Goal: Transaction & Acquisition: Purchase product/service

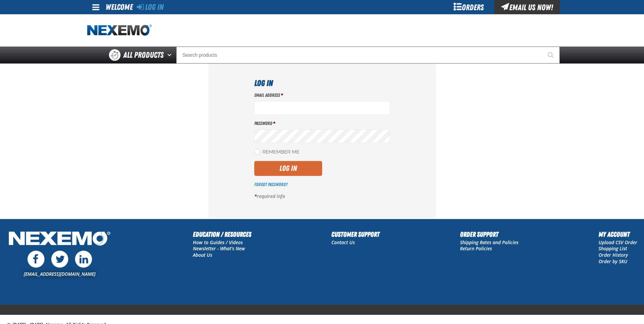
type input "[EMAIL_ADDRESS][DOMAIN_NAME]"
click at [292, 168] on button "Log In" at bounding box center [288, 168] width 68 height 15
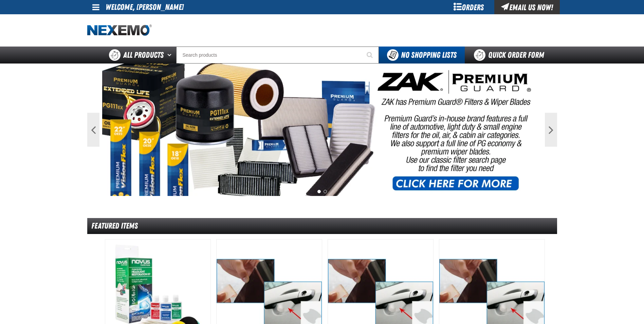
click at [473, 13] on div "Orders" at bounding box center [469, 7] width 51 height 14
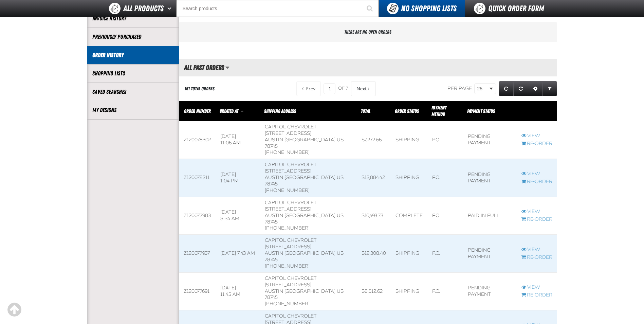
scroll to position [136, 0]
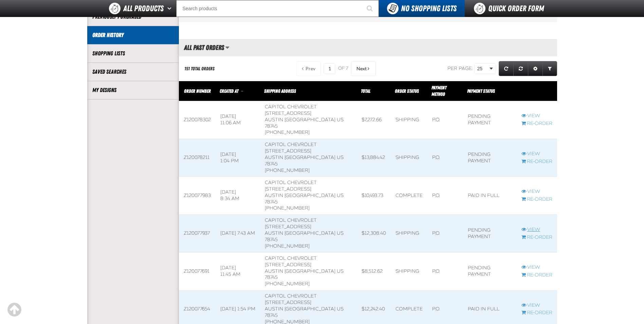
click at [534, 227] on link "View" at bounding box center [537, 230] width 31 height 6
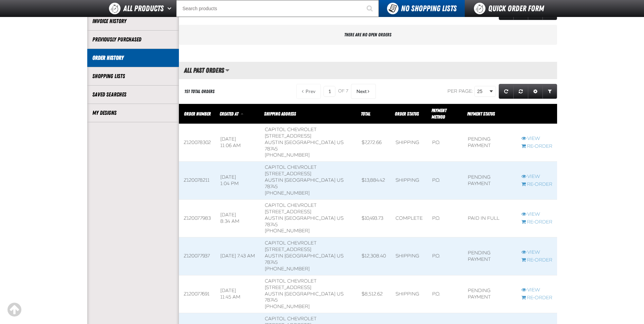
scroll to position [140, 0]
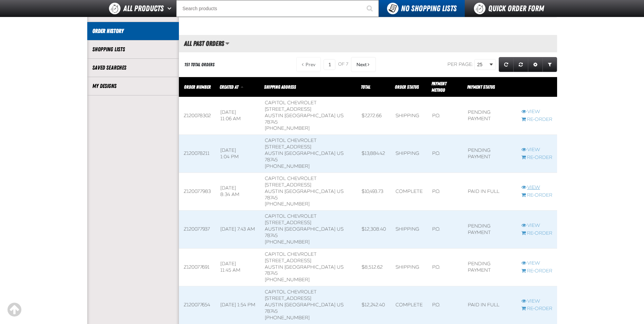
click at [538, 184] on link "View" at bounding box center [537, 187] width 31 height 6
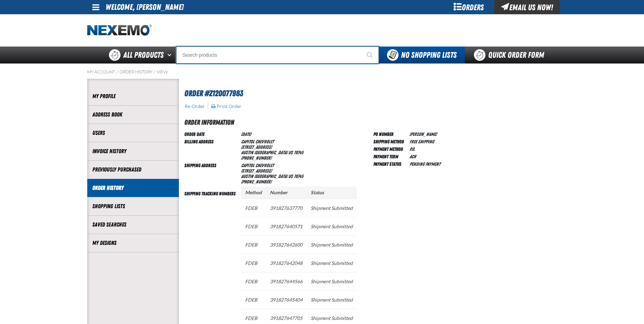
drag, startPoint x: 245, startPoint y: 64, endPoint x: 242, endPoint y: 61, distance: 3.9
click at [245, 63] on input "Search" at bounding box center [277, 55] width 203 height 17
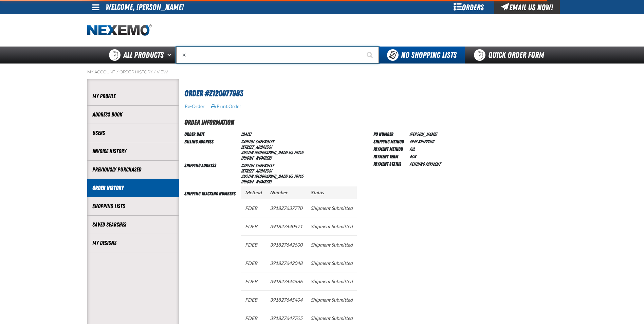
type input "XP"
type input "XPEL Wire Brush"
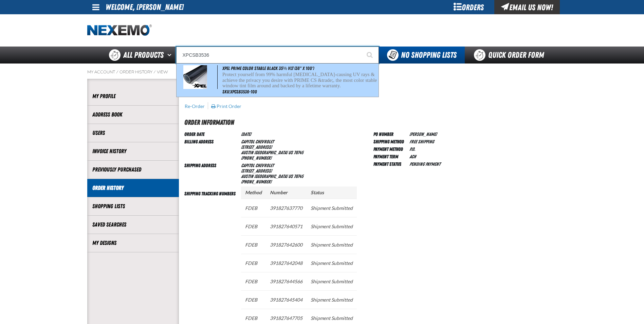
click at [304, 74] on p "Protect yourself from 99% harmful cancer-causing UV rays & achieve the privacy …" at bounding box center [300, 80] width 155 height 17
type input "XPEL PRIME Color Stable Black 35% VLT (36" x 100')"
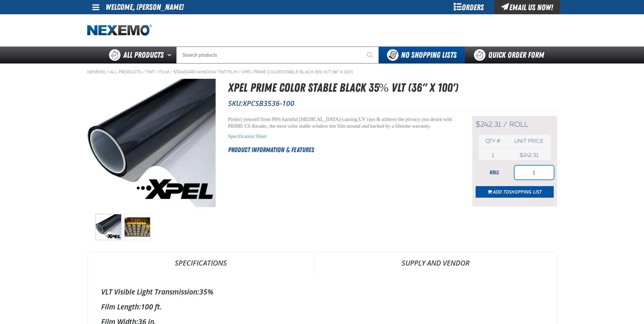
click at [529, 173] on input "1" at bounding box center [534, 173] width 39 height 14
type input "6"
click at [519, 190] on span "Shopping List" at bounding box center [525, 192] width 33 height 6
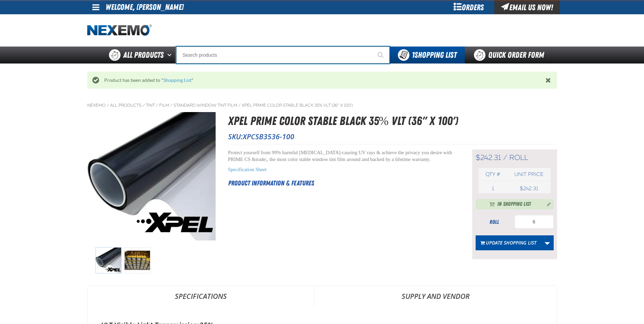
click at [227, 57] on input "Search" at bounding box center [283, 55] width 214 height 17
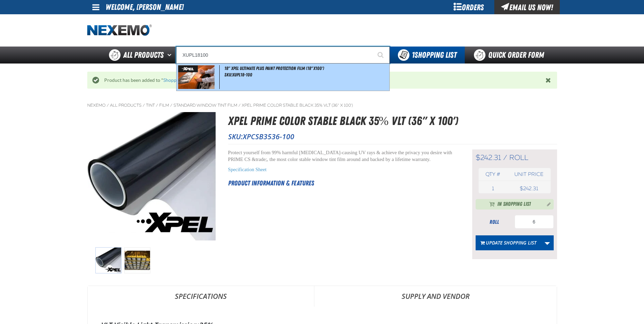
click at [284, 77] on div "18" XPEL ULTIMATE PLUS Paint Protection Film (18"x100') SKU:XUPL18-100" at bounding box center [283, 77] width 213 height 27
type input "18" XPEL ULTIMATE PLUS Paint Protection Film (18"x100')"
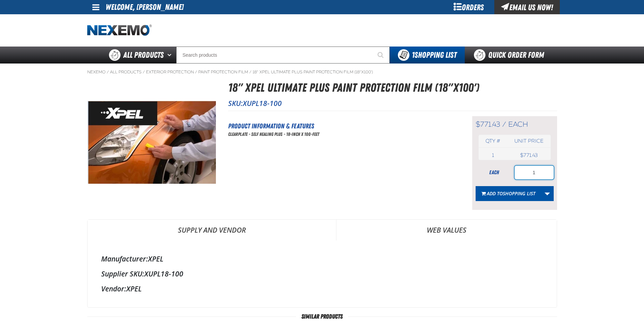
drag, startPoint x: 536, startPoint y: 174, endPoint x: 532, endPoint y: 175, distance: 4.4
click at [532, 175] on input "1" at bounding box center [534, 173] width 39 height 14
type input "12"
click at [494, 192] on span "Add to Shopping List" at bounding box center [511, 193] width 49 height 6
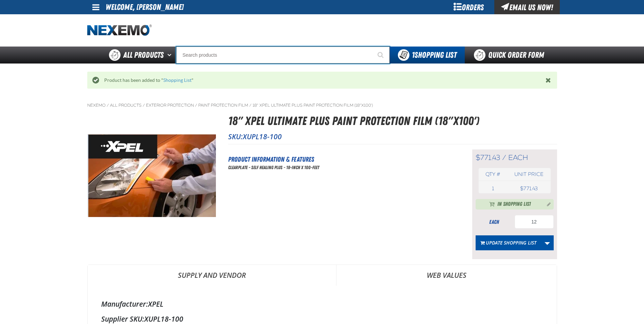
click at [233, 55] on input "Search" at bounding box center [283, 55] width 214 height 17
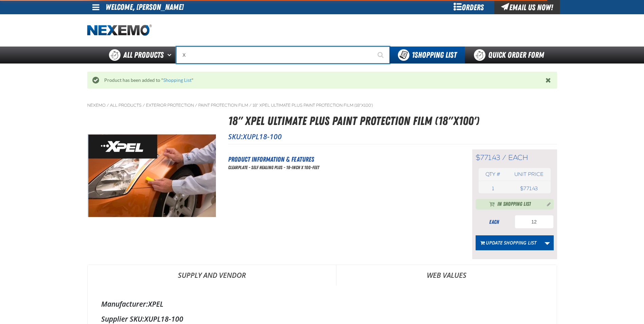
type input "XP"
type input "XPEL Wire Brush"
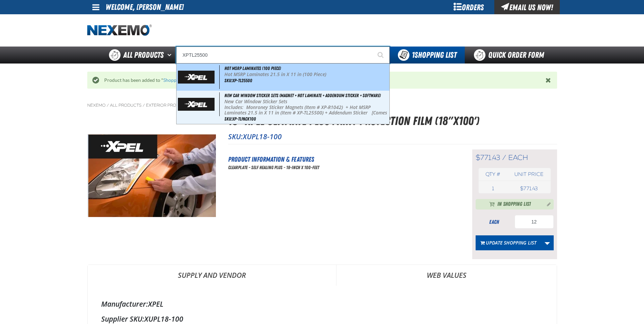
click at [272, 86] on div "Hot MSRP Laminates (100 Piece) Hot MSRP Laminates 21.5 in X 11 in (100 Piece) S…" at bounding box center [283, 77] width 213 height 27
type input "Hot MSRP Laminates (100 Piece)"
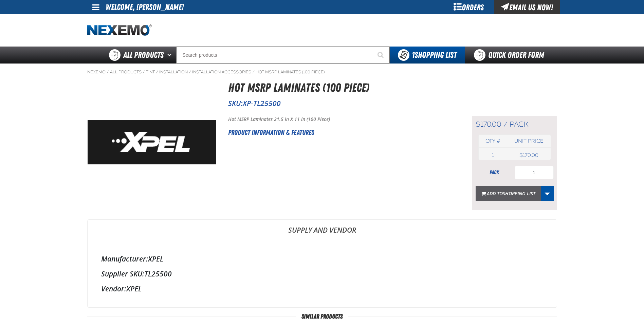
click at [523, 194] on span "Shopping List" at bounding box center [519, 193] width 33 height 6
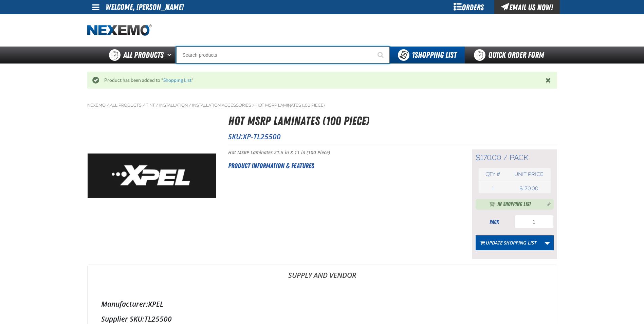
click at [258, 60] on input "Search" at bounding box center [283, 55] width 214 height 17
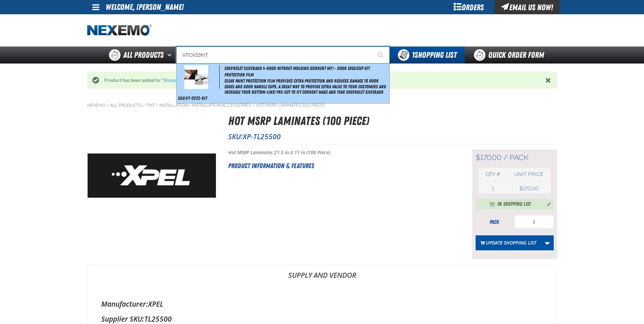
click at [252, 78] on span "Clear paint protection film provides extra protection and reduces damage to doo…" at bounding box center [306, 86] width 163 height 17
type input "Chevrolet Silverado 4-door without molding (Current MY) - Door Edge/Cup Kit Pro…"
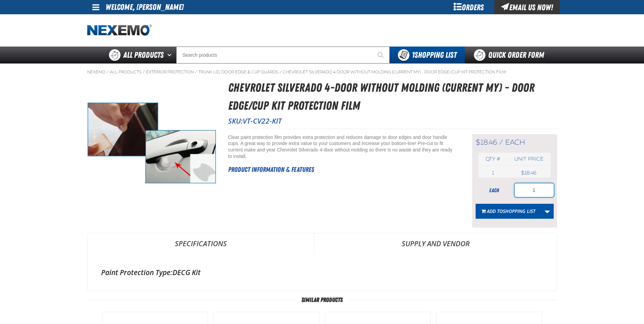
click at [541, 192] on input "1" at bounding box center [534, 190] width 39 height 14
type input "100"
click at [532, 212] on span "Shopping List" at bounding box center [519, 211] width 33 height 6
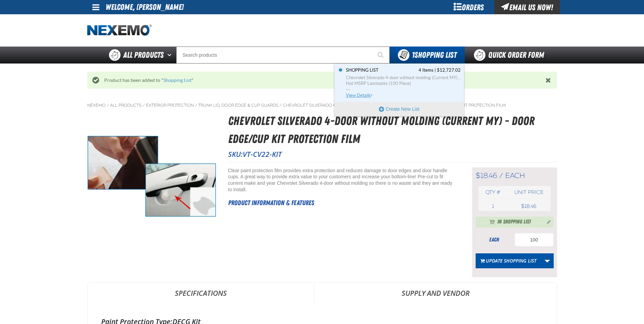
click at [359, 95] on span "View Details" at bounding box center [360, 95] width 28 height 5
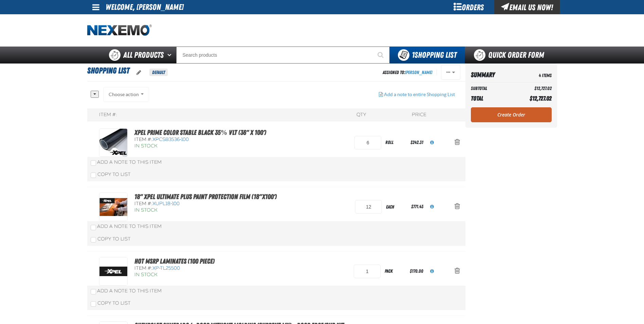
click at [529, 115] on link "Create Order" at bounding box center [511, 114] width 81 height 15
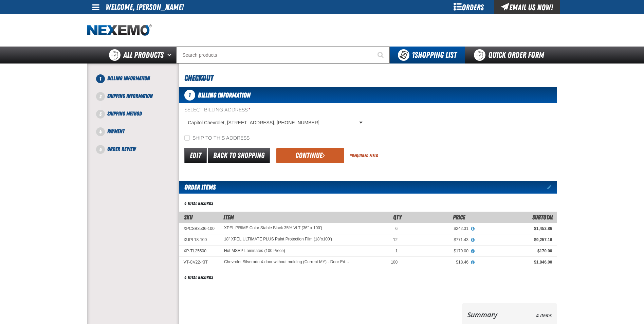
click at [330, 153] on button "Continue" at bounding box center [311, 155] width 68 height 15
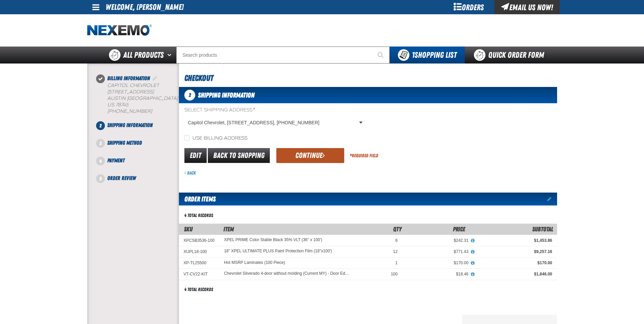
click at [313, 155] on button "Continue" at bounding box center [311, 155] width 68 height 15
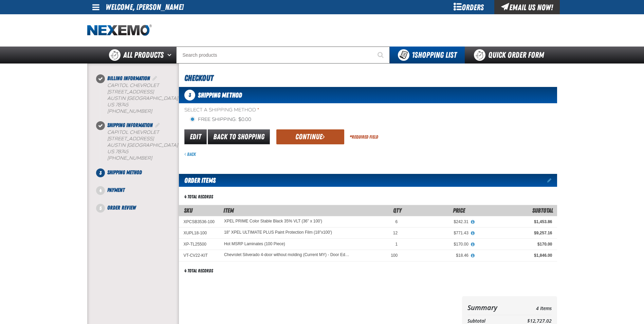
click at [300, 135] on button "Continue" at bounding box center [311, 136] width 68 height 15
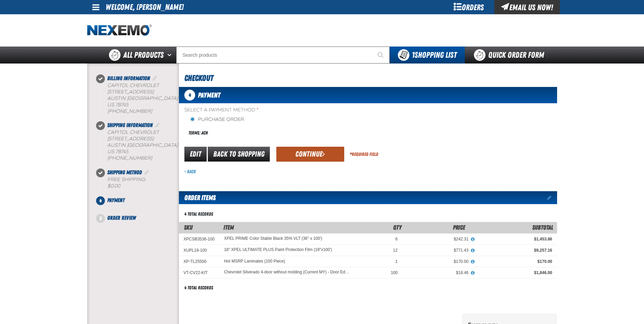
click at [305, 157] on button "Continue" at bounding box center [311, 154] width 68 height 15
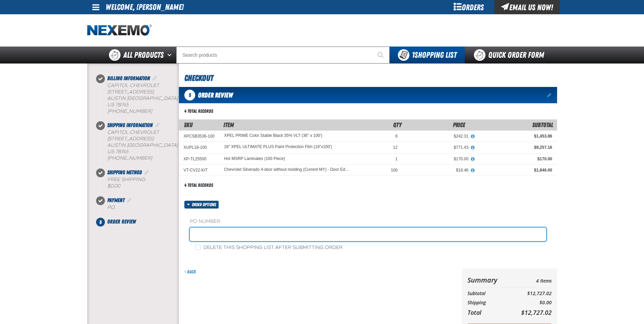
click at [199, 233] on input "text" at bounding box center [368, 235] width 357 height 14
type input "GARY MILLER"
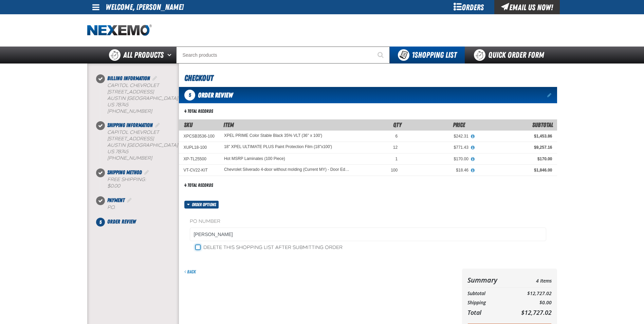
click at [197, 246] on input "Delete this shopping list after submitting order" at bounding box center [197, 247] width 5 height 5
checkbox input "true"
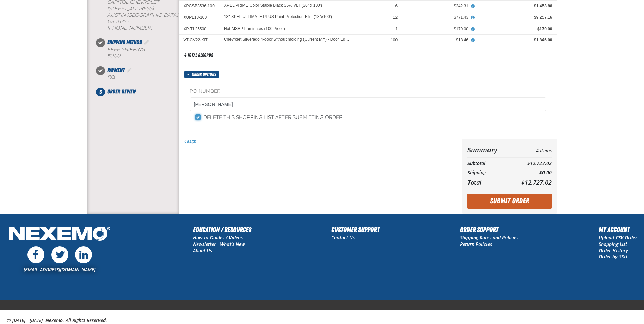
scroll to position [133, 0]
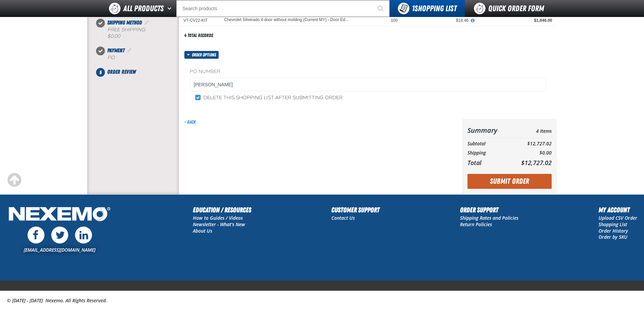
click at [507, 187] on button "Submit Order" at bounding box center [510, 181] width 84 height 15
